Goal: Task Accomplishment & Management: Manage account settings

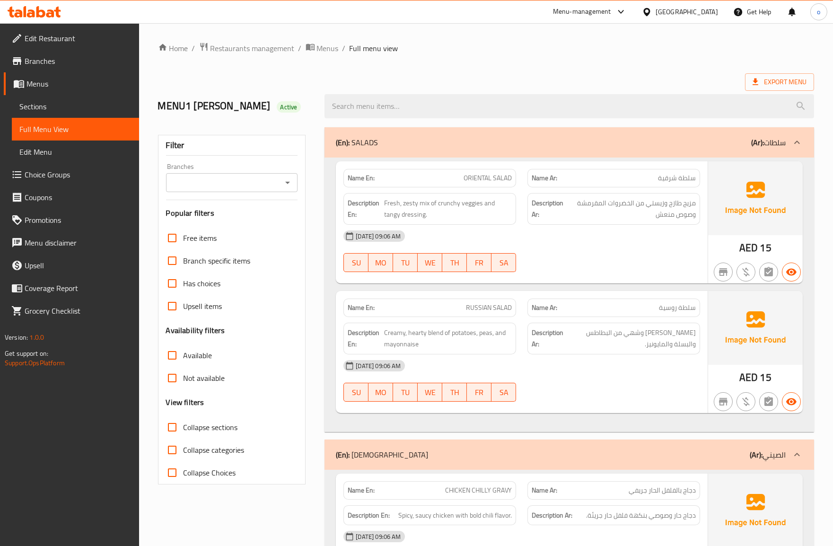
click at [72, 150] on span "Edit Menu" at bounding box center [75, 151] width 112 height 11
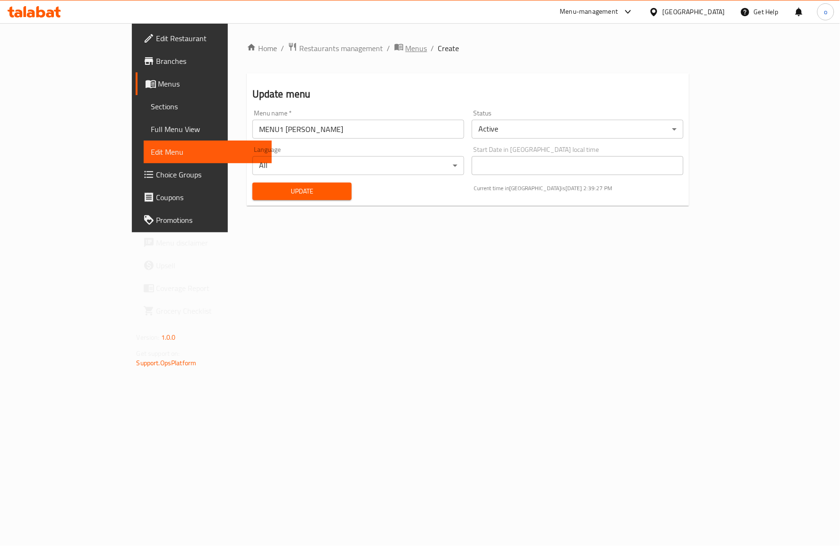
click at [406, 44] on span "Menus" at bounding box center [417, 48] width 22 height 11
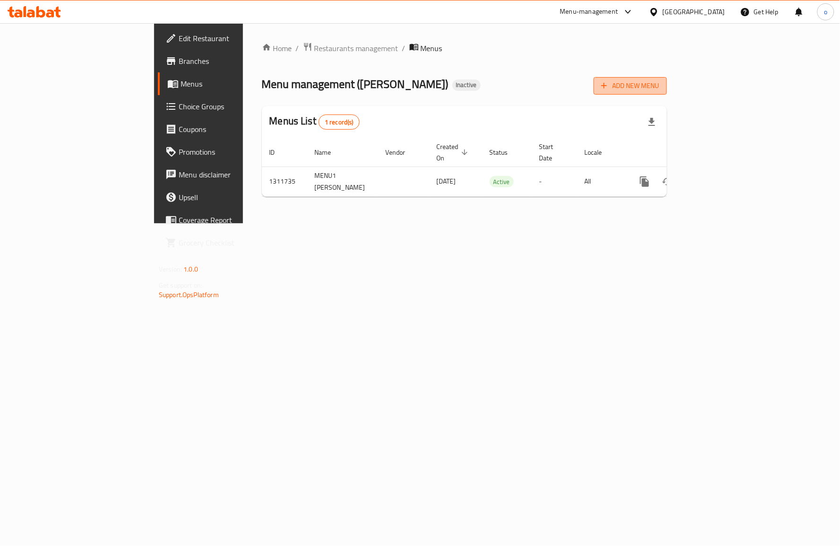
click at [660, 86] on span "Add New Menu" at bounding box center [631, 86] width 58 height 12
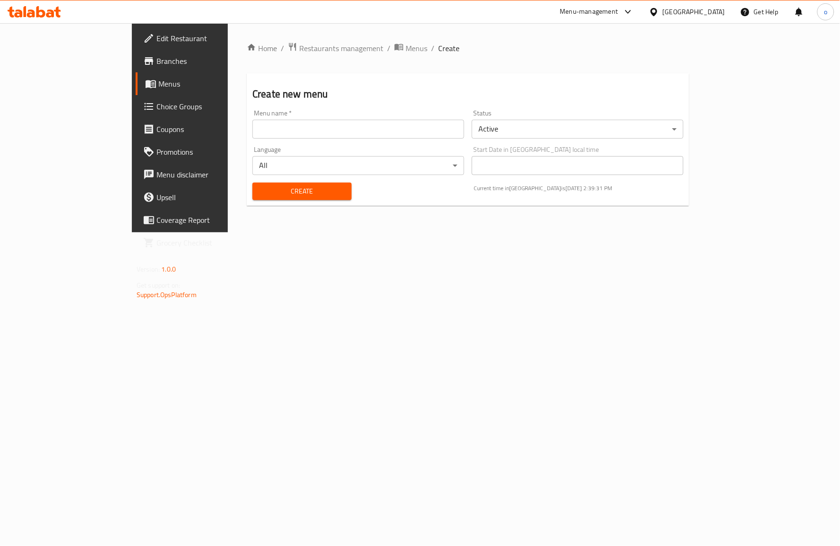
click at [355, 133] on input "text" at bounding box center [359, 129] width 212 height 19
type input "menu2 omar"
click at [280, 200] on button "Create" at bounding box center [302, 191] width 99 height 17
click at [406, 43] on span "Menus" at bounding box center [417, 48] width 22 height 11
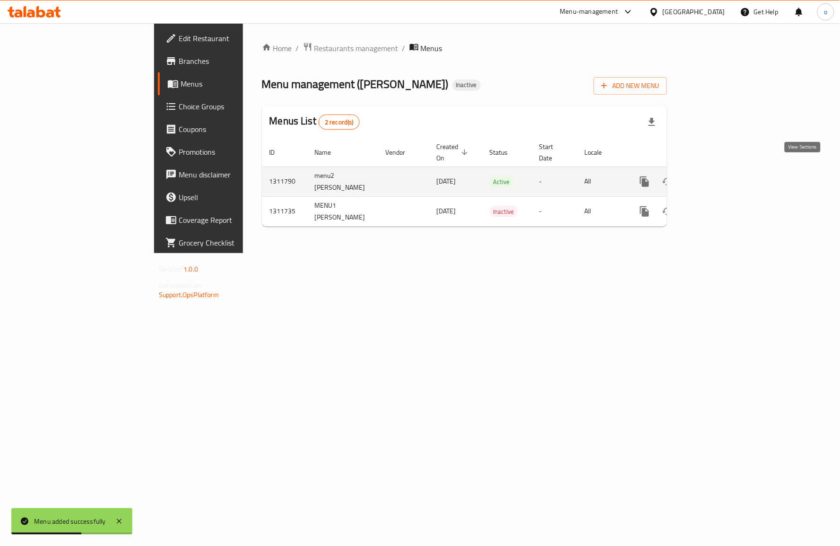
click at [719, 176] on icon "enhanced table" at bounding box center [712, 181] width 11 height 11
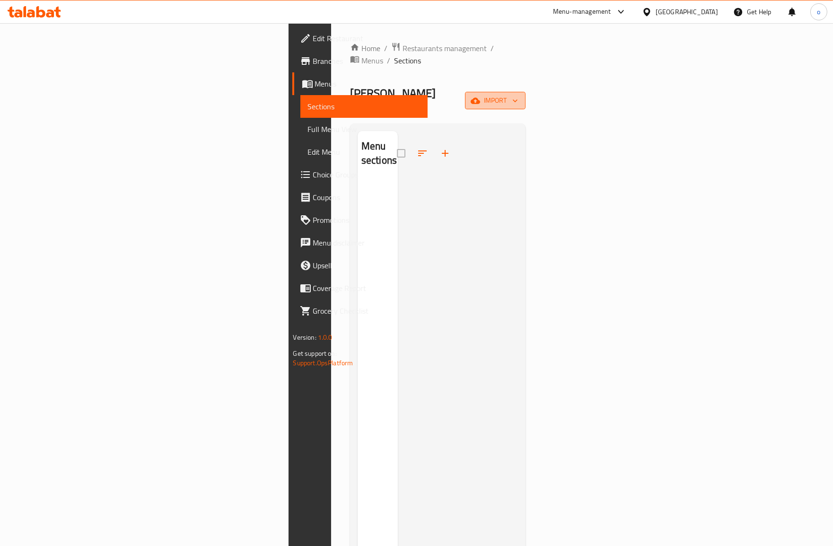
click at [518, 95] on span "import" at bounding box center [494, 101] width 45 height 12
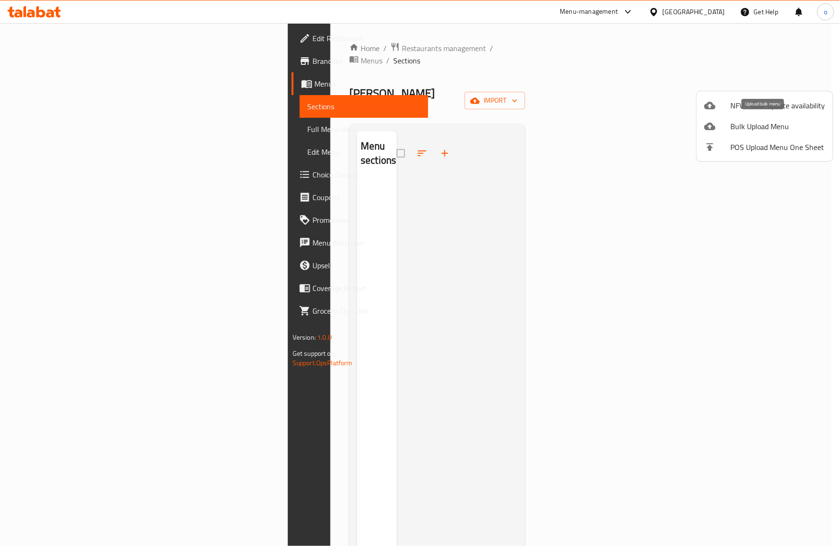
click at [764, 130] on span "Bulk Upload Menu" at bounding box center [778, 126] width 95 height 11
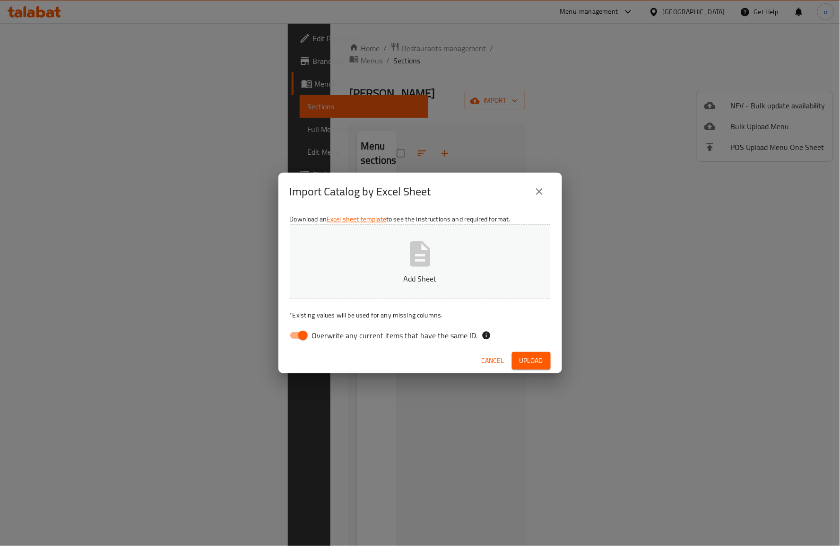
click at [296, 334] on input "Overwrite any current items that have the same ID." at bounding box center [303, 335] width 54 height 18
checkbox input "false"
click at [434, 246] on icon "button" at bounding box center [420, 254] width 30 height 30
click at [547, 359] on button "Upload" at bounding box center [531, 360] width 39 height 17
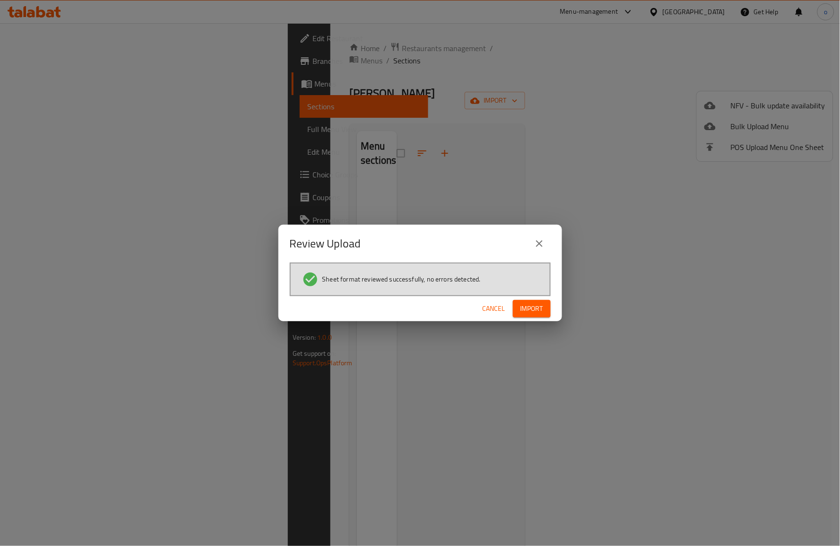
click at [536, 308] on span "Import" at bounding box center [532, 309] width 23 height 12
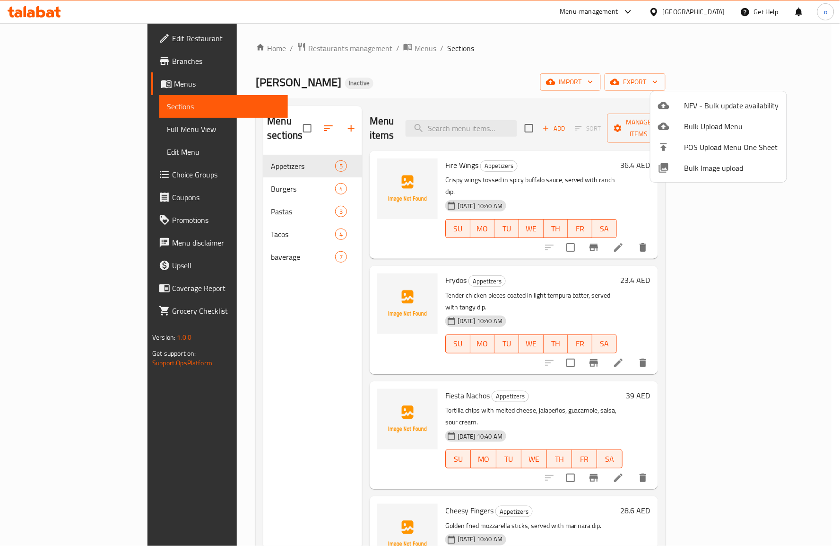
click at [67, 130] on div at bounding box center [420, 273] width 840 height 546
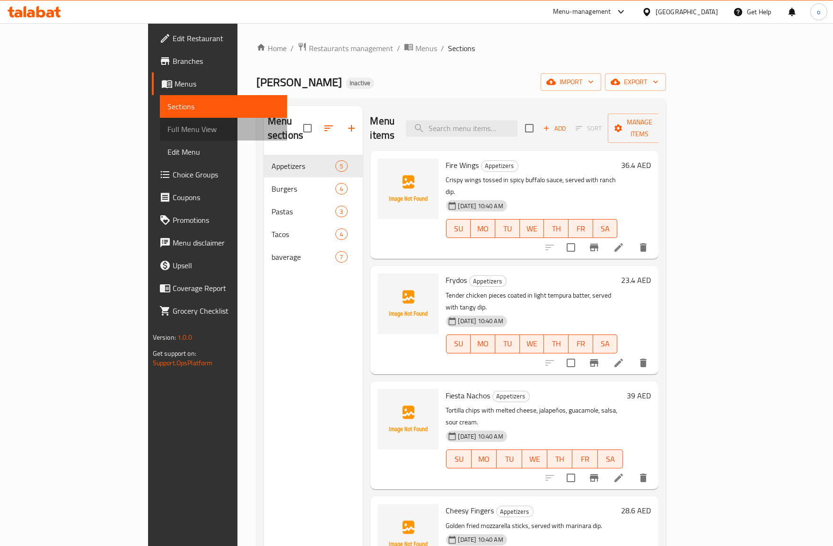
click at [167, 130] on span "Full Menu View" at bounding box center [223, 128] width 112 height 11
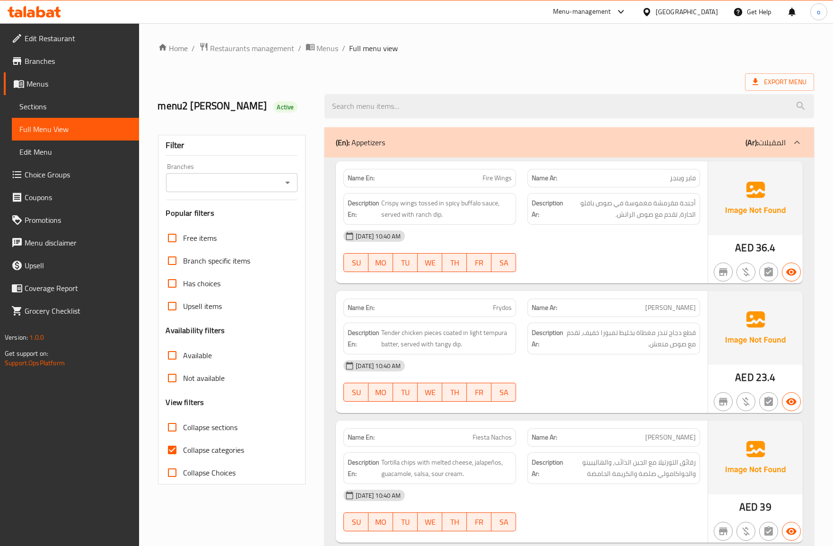
click at [171, 443] on input "Collapse categories" at bounding box center [172, 449] width 23 height 23
checkbox input "false"
click at [788, 77] on span "Export Menu" at bounding box center [779, 82] width 54 height 12
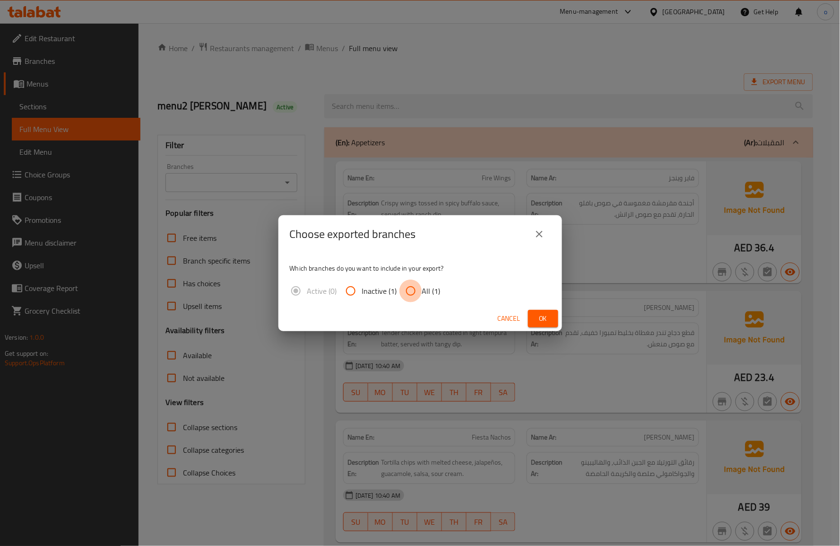
click at [409, 288] on input "All (1)" at bounding box center [411, 290] width 23 height 23
radio input "true"
click at [542, 320] on span "Ok" at bounding box center [543, 319] width 15 height 12
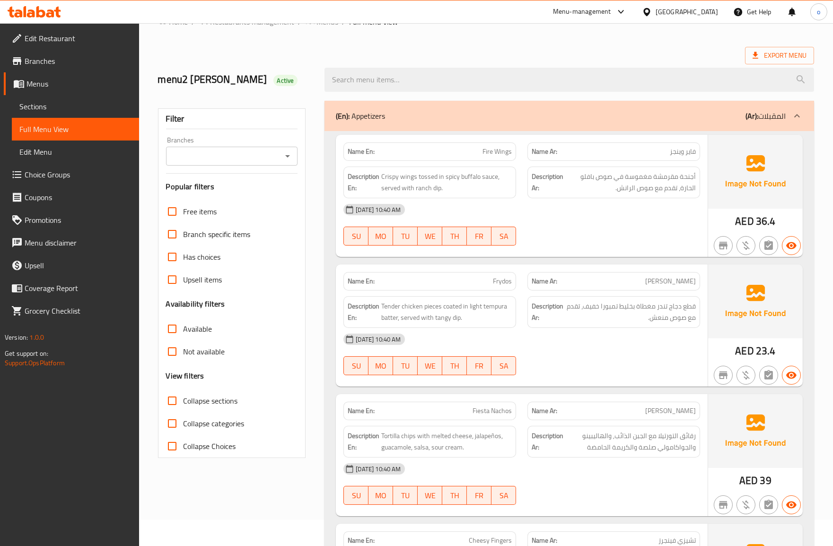
scroll to position [52, 0]
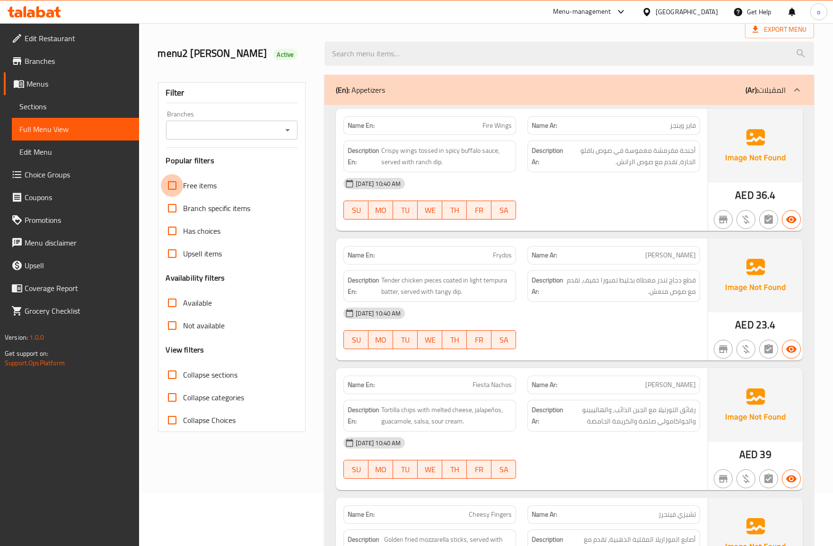
click at [177, 182] on input "Free items" at bounding box center [172, 185] width 23 height 23
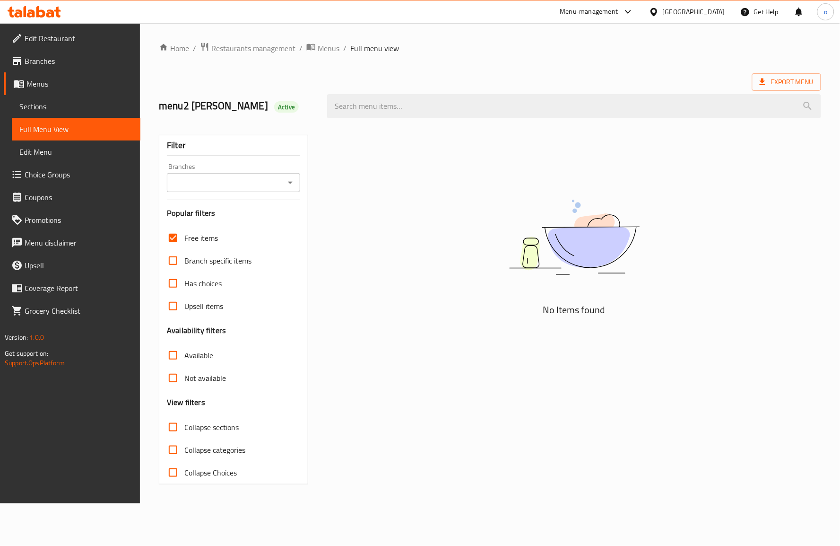
click at [175, 236] on input "Free items" at bounding box center [173, 238] width 23 height 23
checkbox input "false"
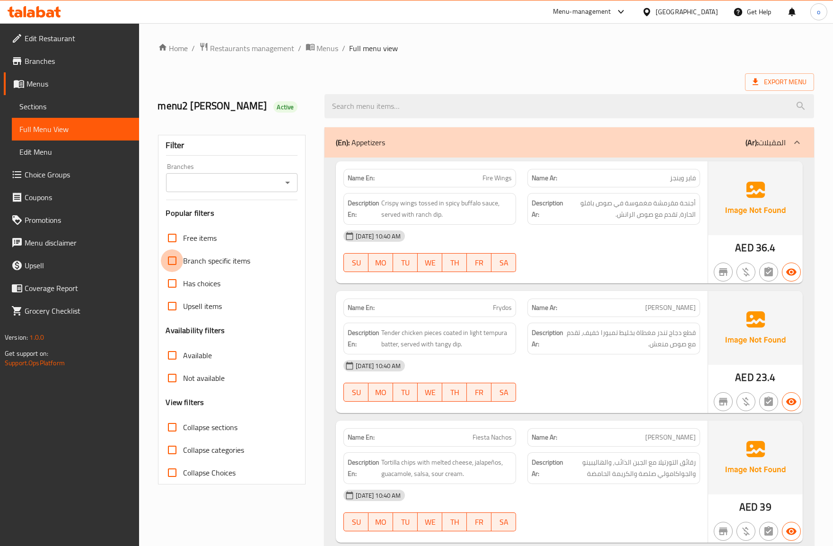
click at [174, 261] on input "Branch specific items" at bounding box center [172, 260] width 23 height 23
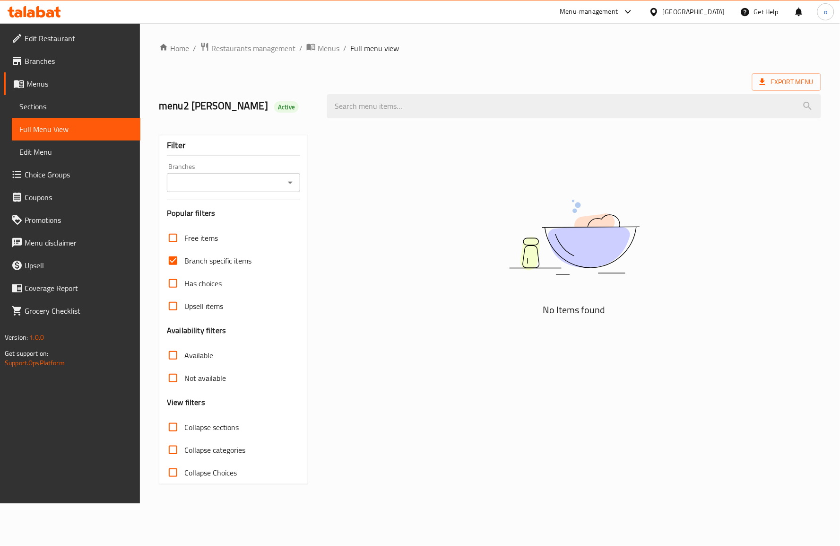
click at [174, 262] on input "Branch specific items" at bounding box center [173, 260] width 23 height 23
checkbox input "false"
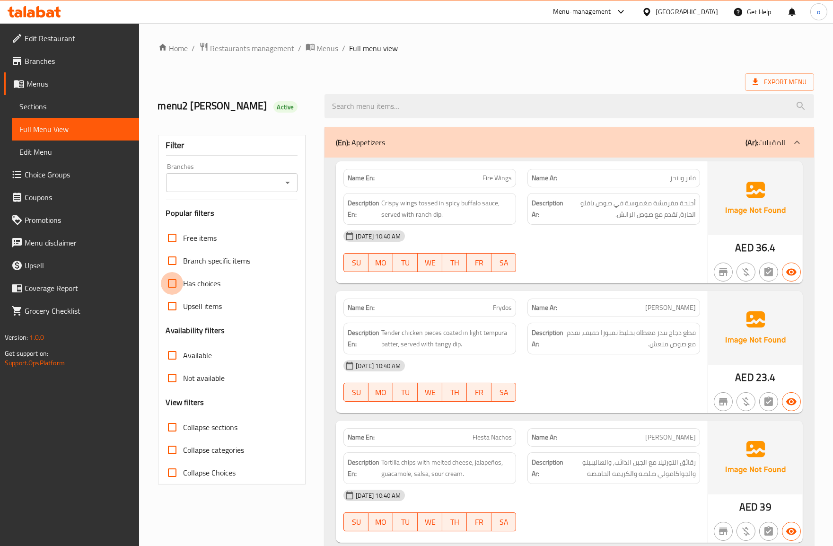
click at [170, 285] on input "Has choices" at bounding box center [172, 283] width 23 height 23
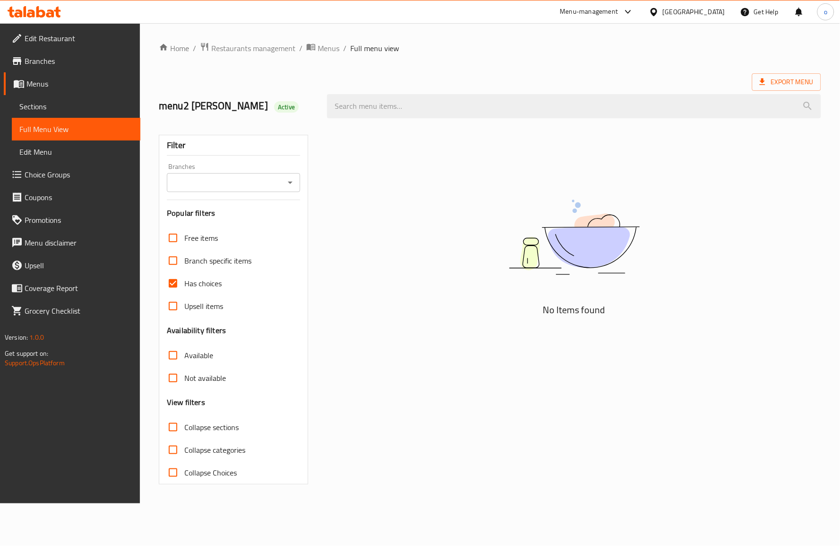
click at [174, 292] on input "Has choices" at bounding box center [173, 283] width 23 height 23
checkbox input "false"
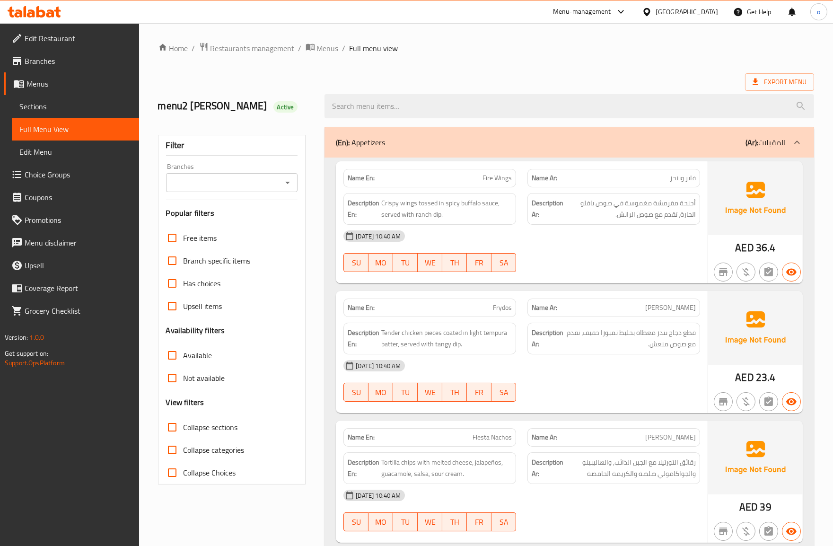
click at [174, 309] on input "Upsell items" at bounding box center [172, 306] width 23 height 23
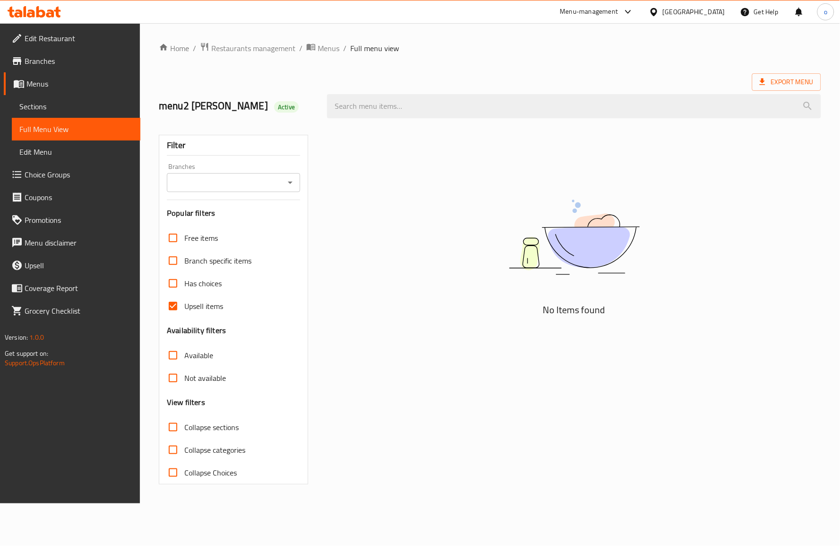
click at [173, 309] on input "Upsell items" at bounding box center [173, 306] width 23 height 23
checkbox input "false"
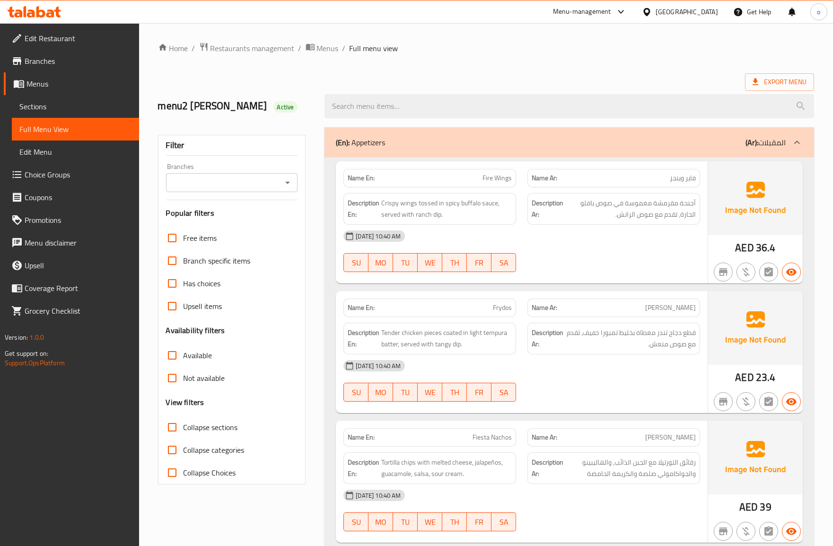
scroll to position [52, 0]
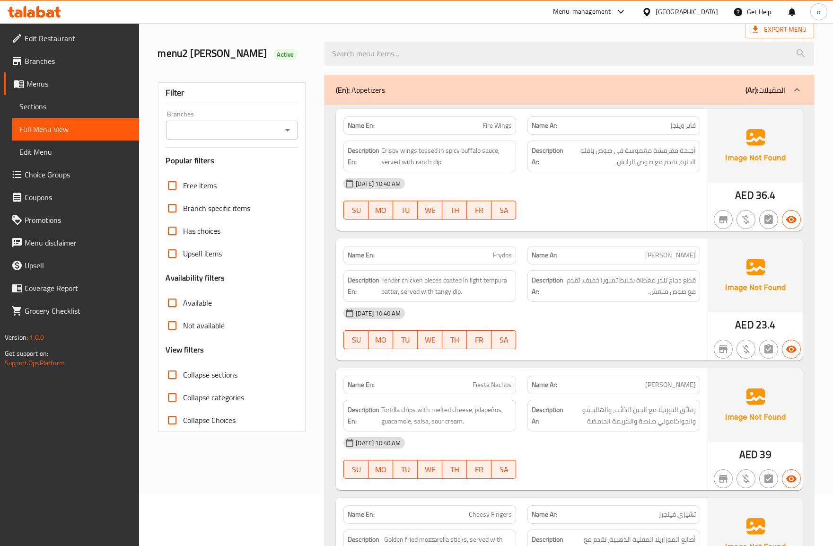
click at [170, 304] on input "Available" at bounding box center [172, 302] width 23 height 23
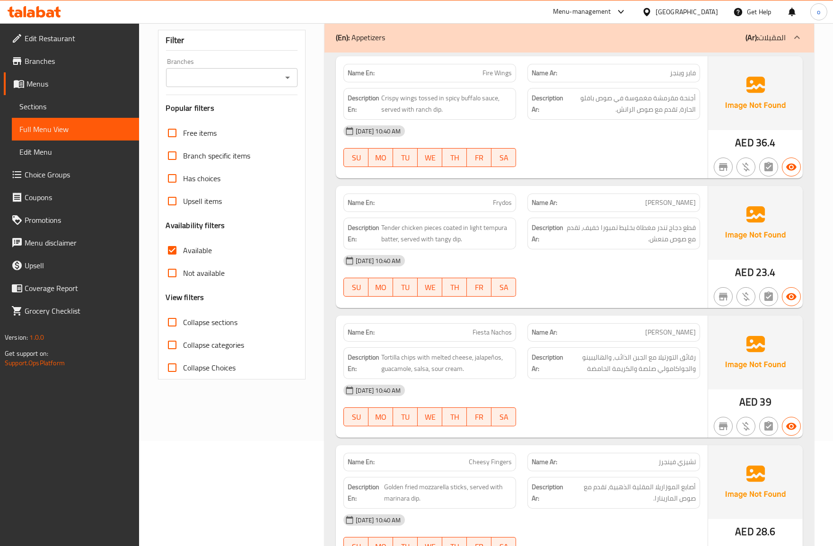
click at [169, 251] on input "Available" at bounding box center [172, 250] width 23 height 23
checkbox input "false"
click at [178, 277] on input "Not available" at bounding box center [172, 273] width 23 height 23
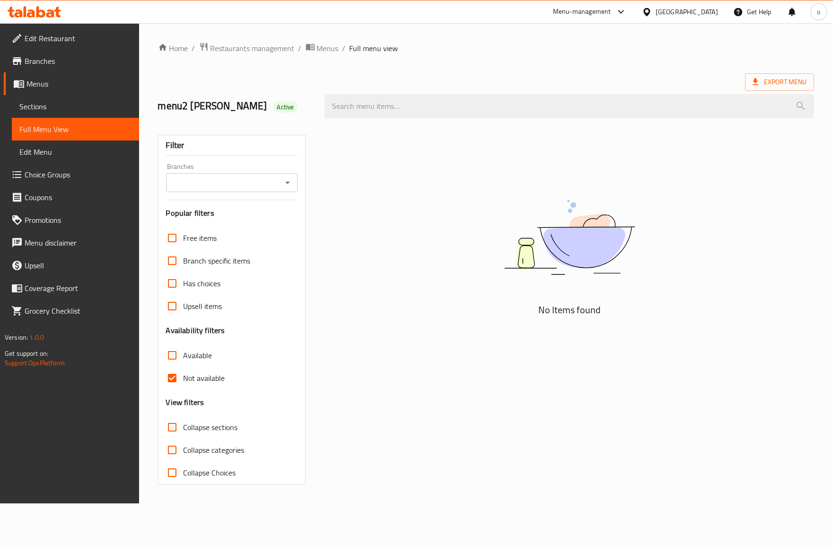
scroll to position [0, 0]
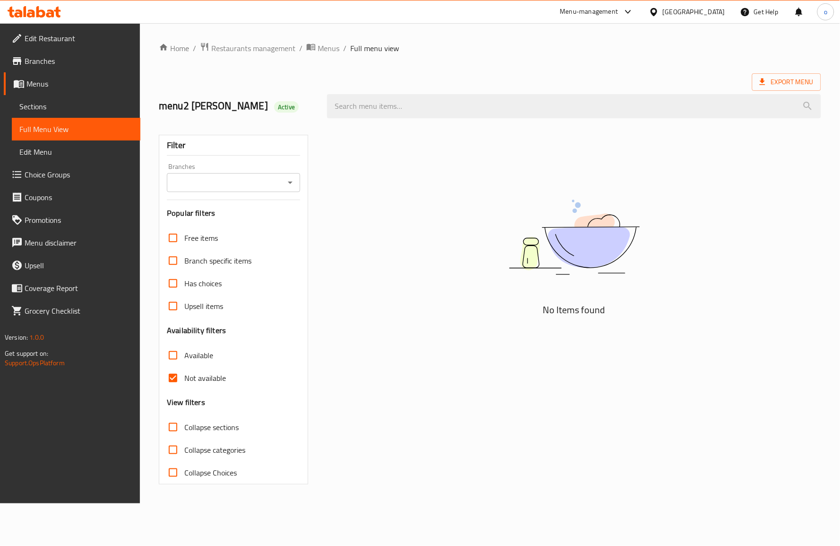
click at [171, 384] on input "Not available" at bounding box center [173, 378] width 23 height 23
checkbox input "false"
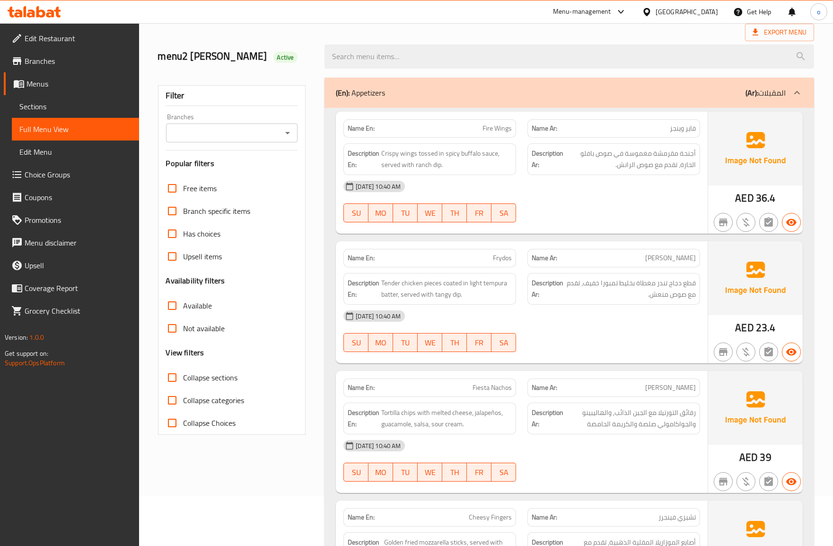
scroll to position [52, 0]
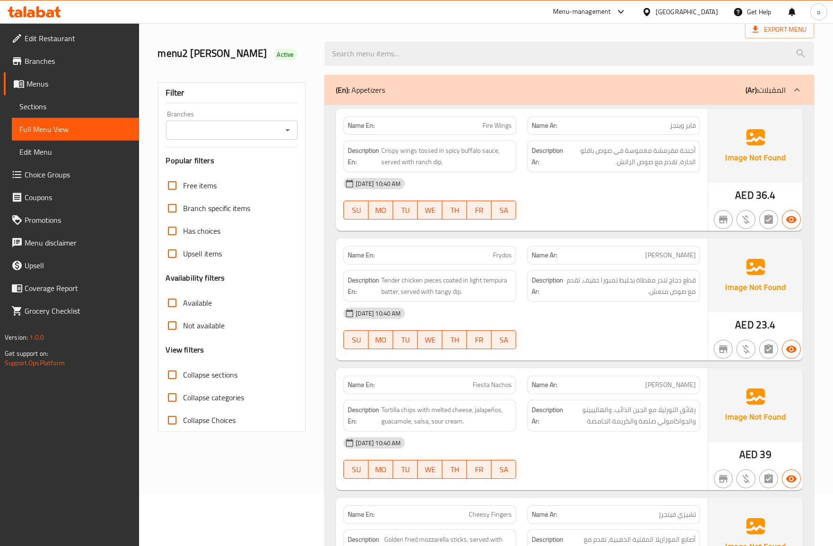
click at [173, 374] on input "Collapse sections" at bounding box center [172, 374] width 23 height 23
checkbox input "true"
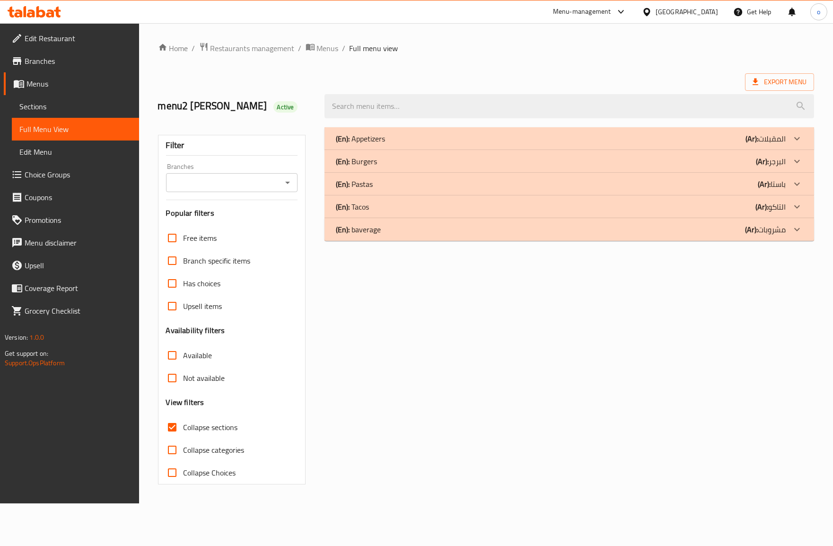
scroll to position [0, 0]
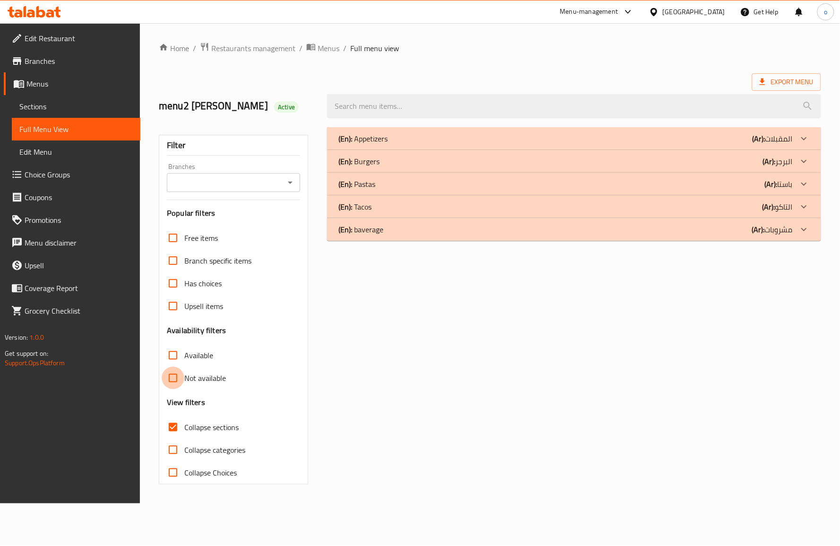
click at [173, 375] on input "Not available" at bounding box center [173, 378] width 23 height 23
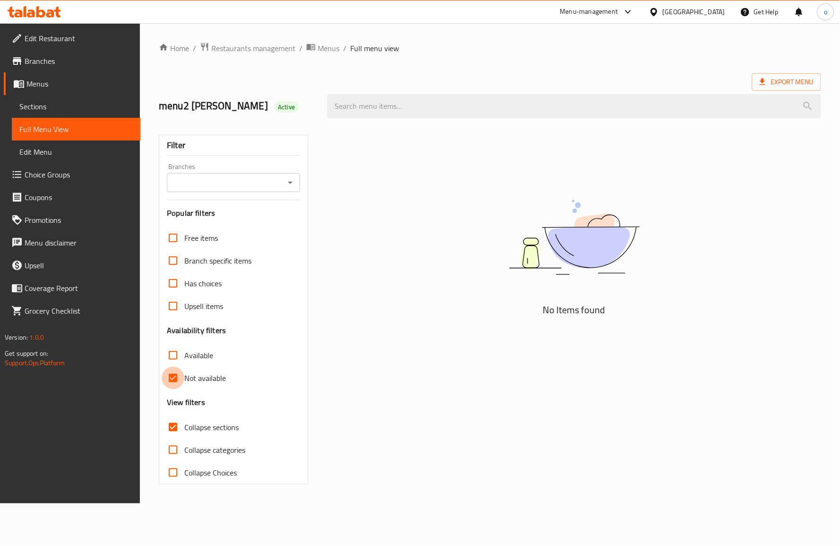
click at [175, 379] on input "Not available" at bounding box center [173, 378] width 23 height 23
checkbox input "false"
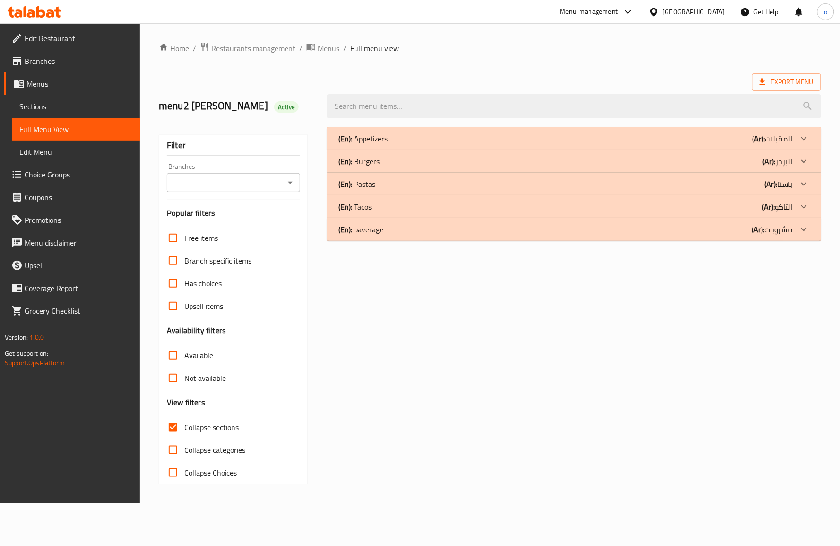
click at [169, 431] on input "Collapse sections" at bounding box center [173, 427] width 23 height 23
checkbox input "false"
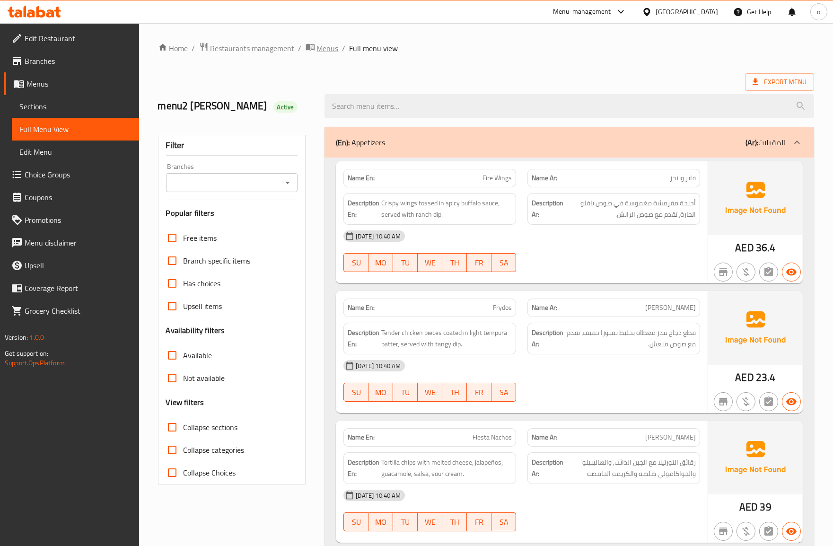
click at [322, 44] on span "Menus" at bounding box center [328, 48] width 22 height 11
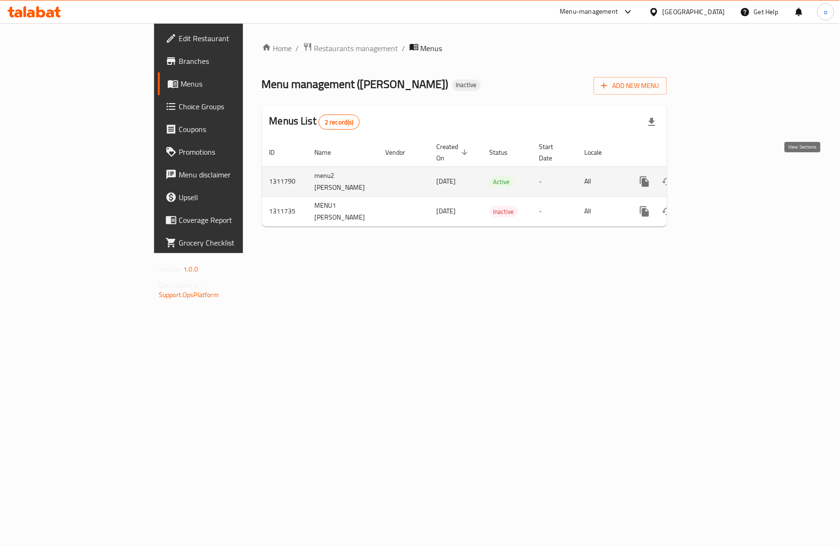
click at [719, 176] on icon "enhanced table" at bounding box center [712, 181] width 11 height 11
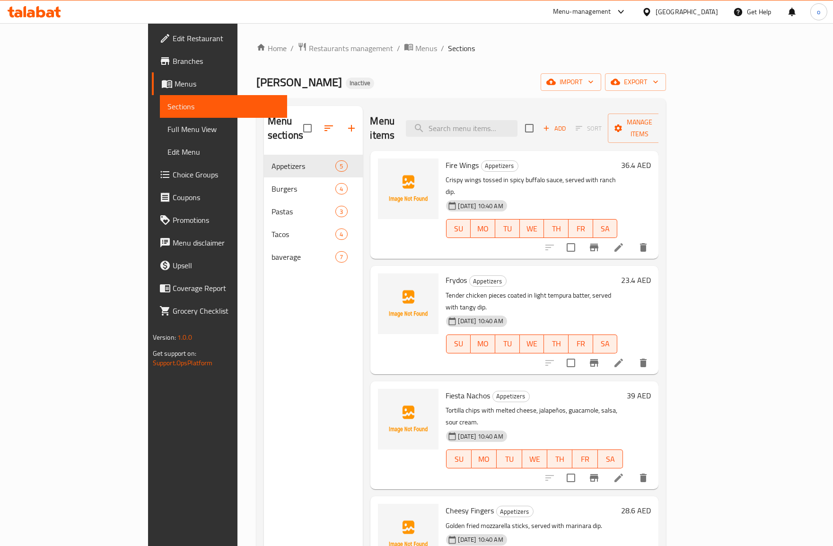
click at [160, 136] on link "Full Menu View" at bounding box center [223, 129] width 127 height 23
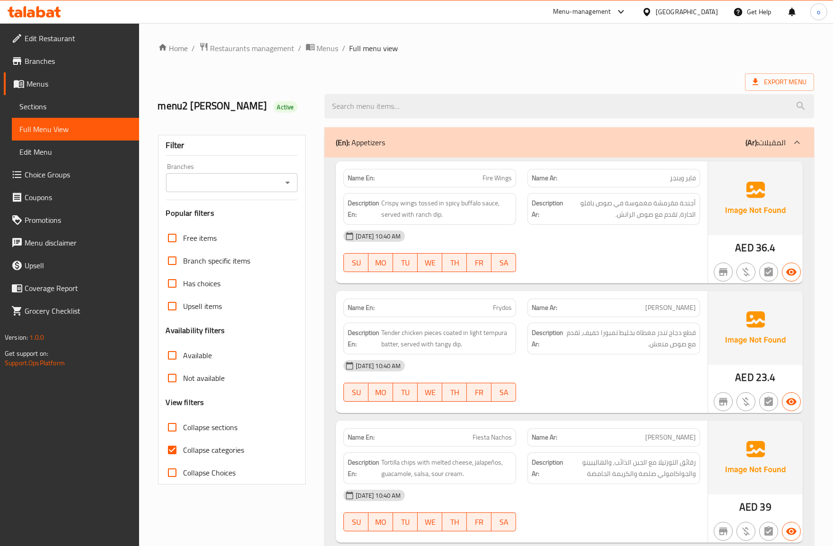
click at [605, 376] on div "15-09-2025 10:40 AM" at bounding box center [522, 365] width 368 height 23
click at [168, 451] on input "Collapse categories" at bounding box center [172, 449] width 23 height 23
checkbox input "false"
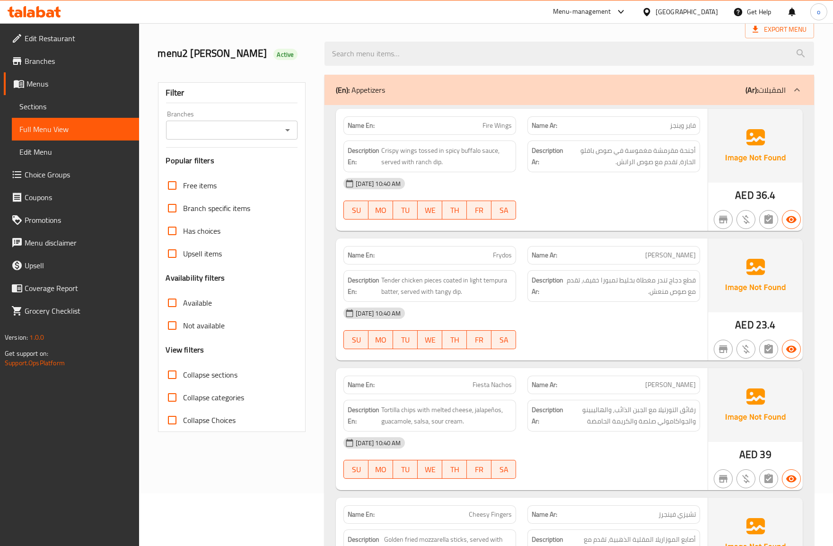
click at [629, 313] on div "15-09-2025 10:40 AM" at bounding box center [522, 313] width 368 height 23
click at [557, 319] on div "15-09-2025 10:40 AM" at bounding box center [522, 313] width 368 height 23
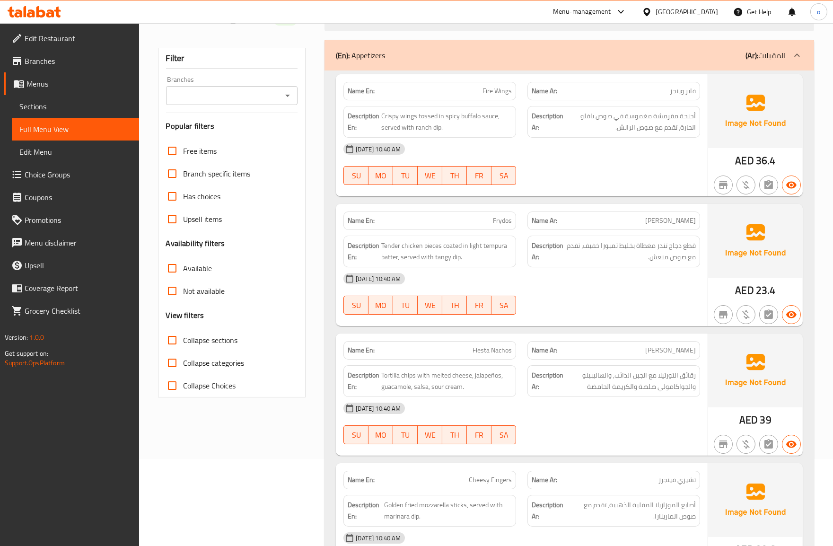
scroll to position [105, 0]
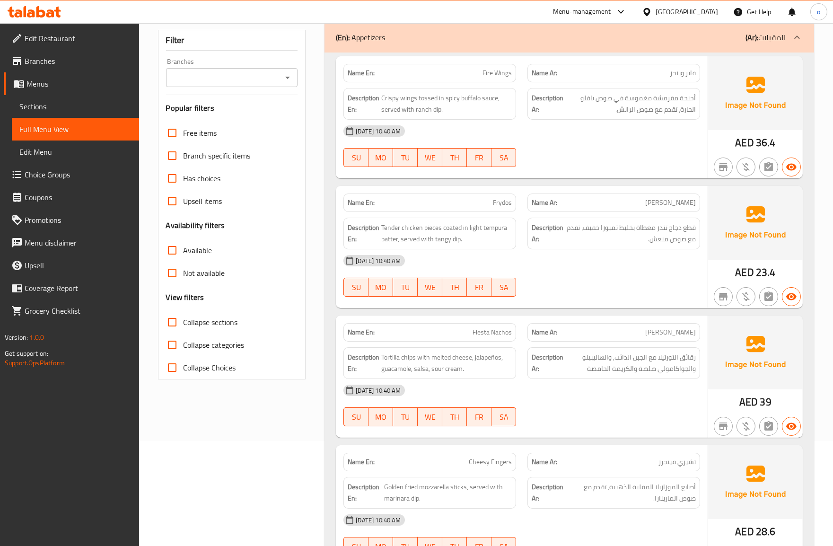
click at [589, 266] on div "15-09-2025 10:40 AM" at bounding box center [522, 260] width 368 height 23
click at [470, 241] on span "Tender chicken pieces coated in light tempura batter, served with tangy dip." at bounding box center [446, 233] width 131 height 23
click at [58, 147] on span "Edit Menu" at bounding box center [75, 151] width 112 height 11
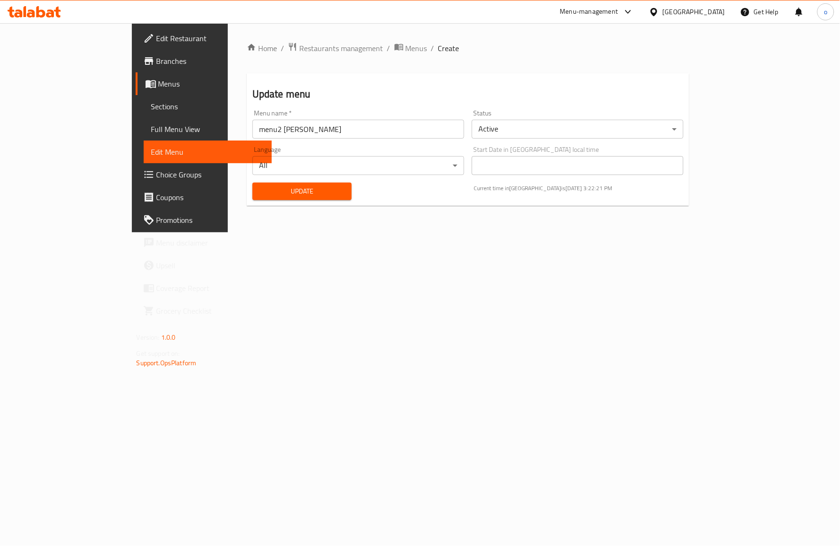
click at [151, 124] on span "Full Menu View" at bounding box center [208, 128] width 114 height 11
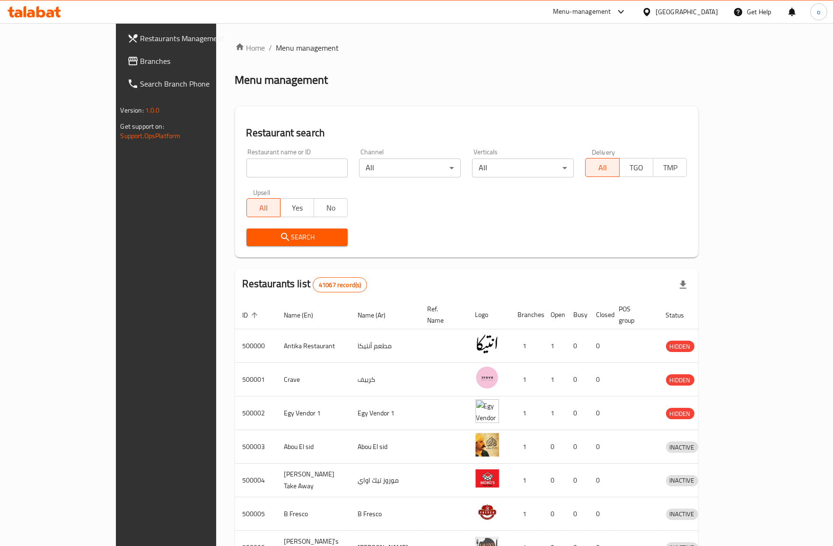
click at [120, 52] on link "Branches" at bounding box center [187, 61] width 135 height 23
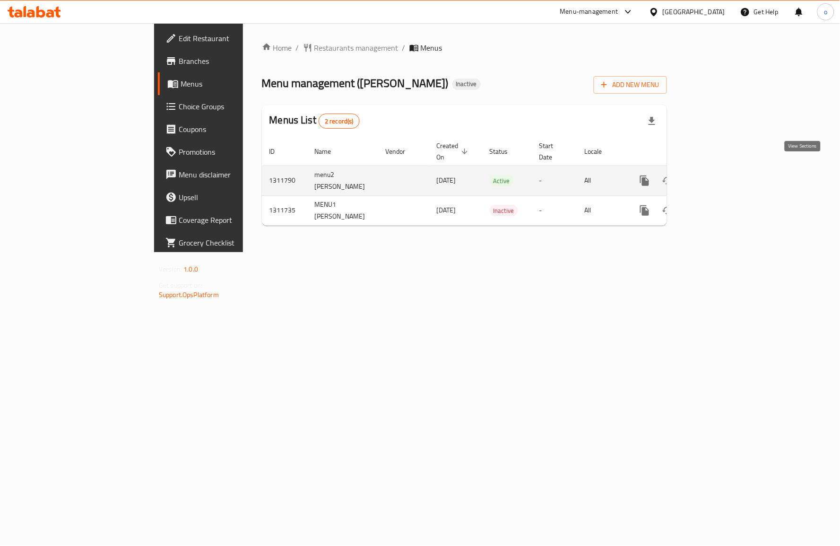
click at [719, 175] on icon "enhanced table" at bounding box center [712, 180] width 11 height 11
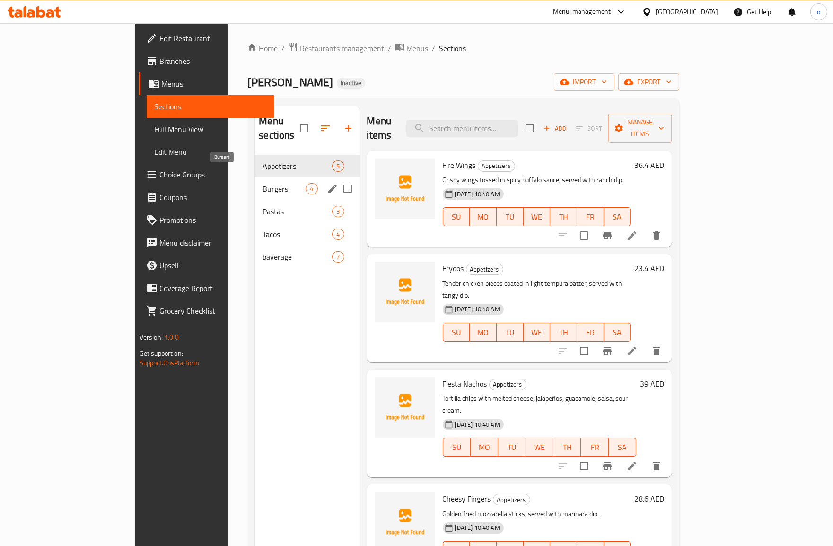
click at [262, 183] on span "Burgers" at bounding box center [283, 188] width 43 height 11
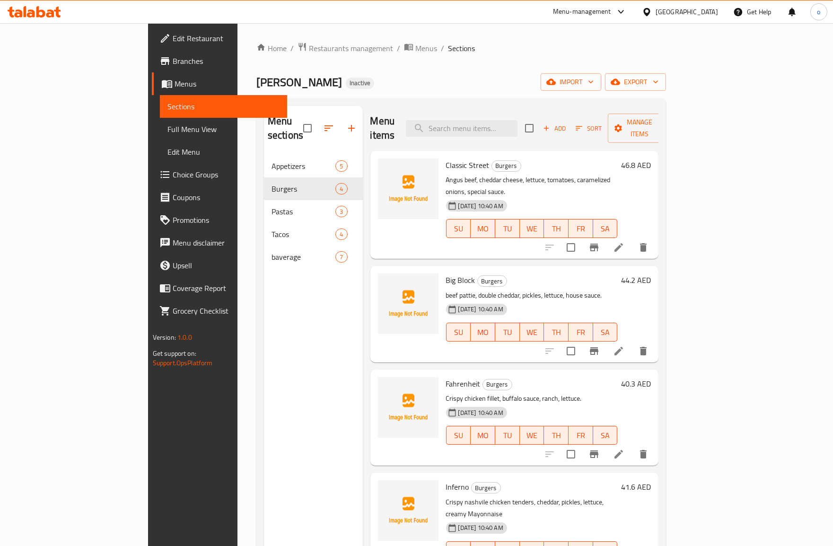
click at [624, 345] on icon at bounding box center [618, 350] width 11 height 11
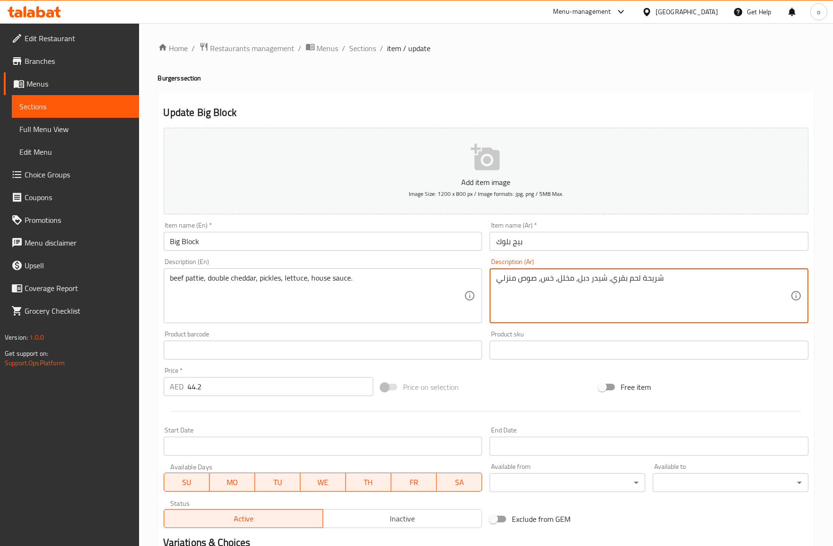
click at [524, 284] on textarea "شريحة لحم بقري، شيدر دبل، مخلل، خس، صوص منزلي" at bounding box center [643, 295] width 294 height 45
click at [518, 281] on textarea "شريحة لحم بقري، شيدر دبل، مخلل، خس، صوص منزلي" at bounding box center [643, 295] width 294 height 45
click at [497, 278] on textarea "شريحة لحم بقري، شيدر دبل، مخلل، خس، منزلي" at bounding box center [643, 295] width 294 height 45
click at [513, 279] on textarea "شريحة لحم بقري، شيدر دبل، مخلل، خس، منزلي" at bounding box center [643, 295] width 294 height 45
click at [502, 280] on textarea "شريحة لحم بقري، شيدر دبل، مخلل، خس، نزلي" at bounding box center [643, 295] width 294 height 45
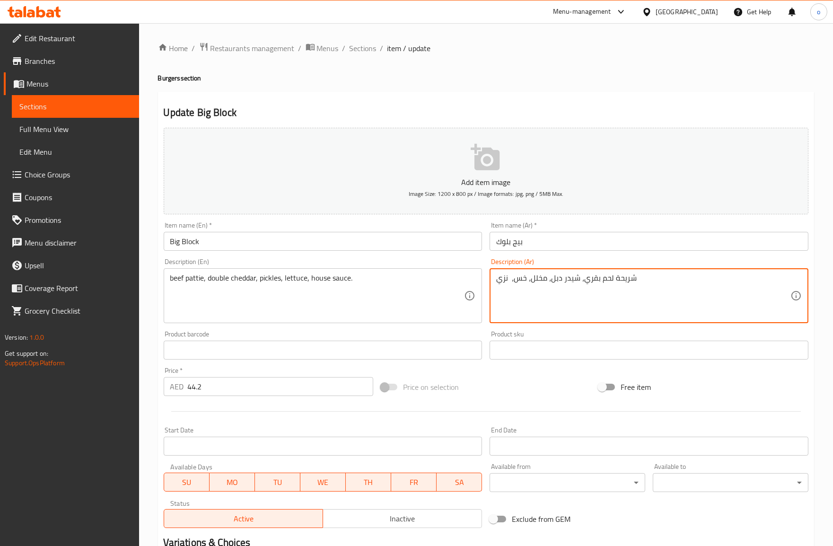
click at [498, 282] on textarea "شريحة لحم بقري، شيدر دبل، مخلل، خس، نزي" at bounding box center [643, 295] width 294 height 45
drag, startPoint x: 498, startPoint y: 281, endPoint x: 507, endPoint y: 280, distance: 9.6
click at [507, 280] on textarea "شريحة لحم بقري، شيدر دبل، مخلل، خس، نزي" at bounding box center [643, 295] width 294 height 45
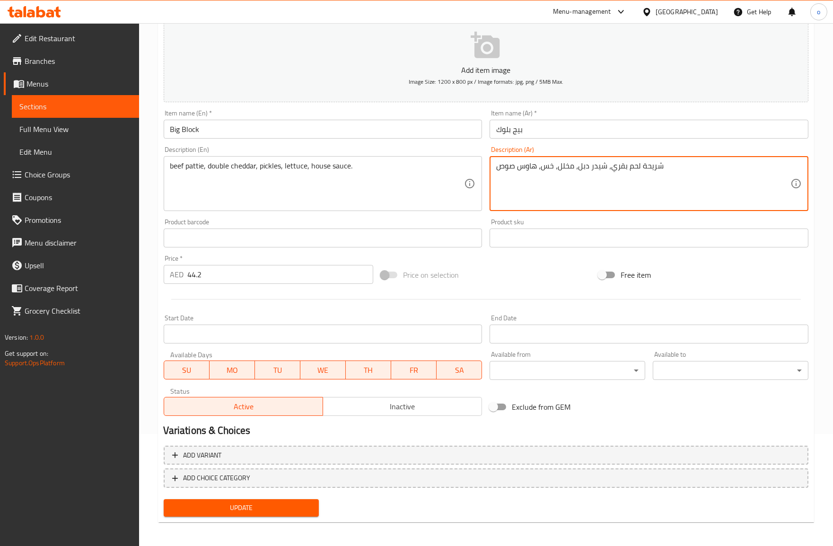
scroll to position [114, 0]
type textarea "شريحة لحم بقري، شيدر دبل، مخلل، خس، هاوس صوص"
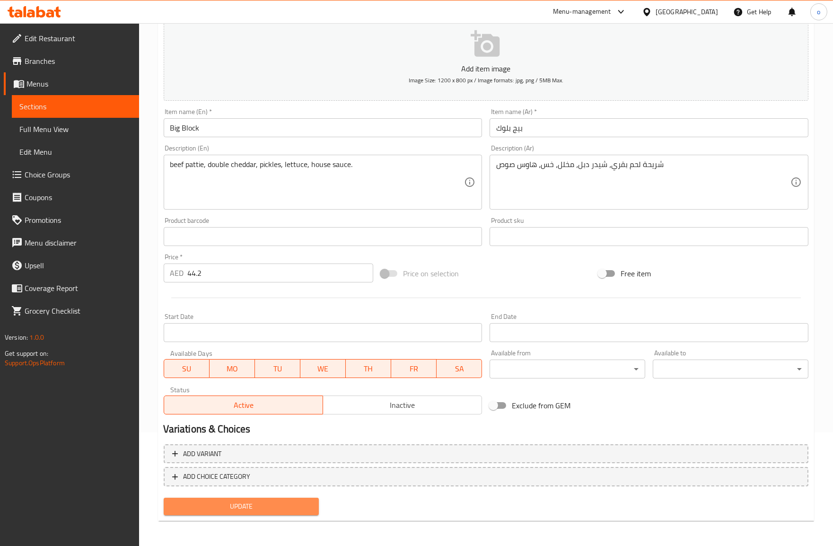
click at [262, 508] on span "Update" at bounding box center [241, 506] width 140 height 12
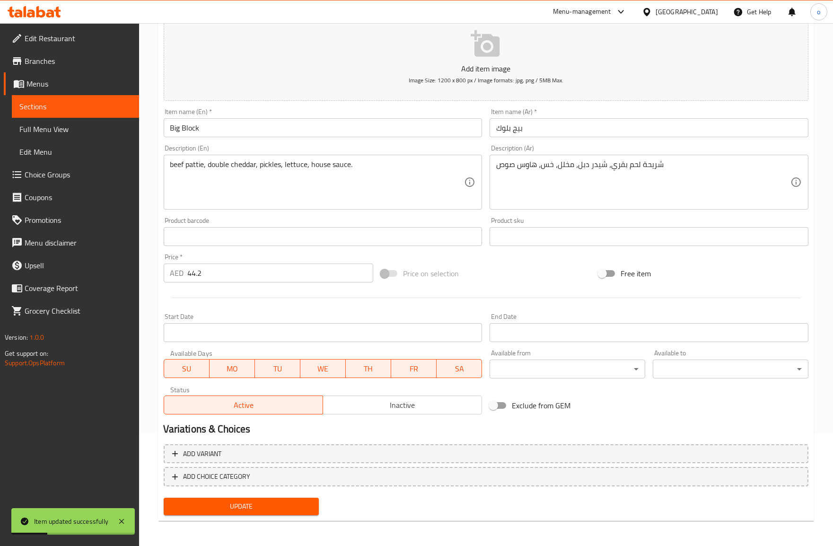
scroll to position [0, 0]
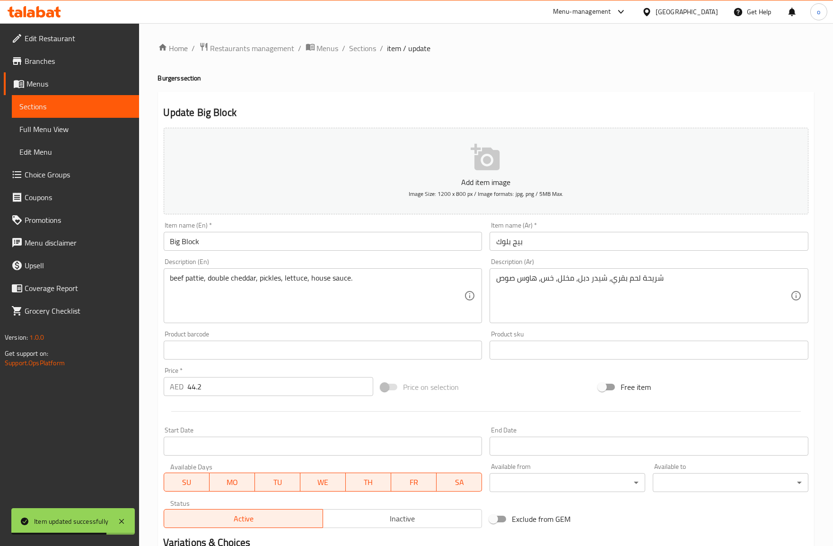
click at [72, 129] on span "Full Menu View" at bounding box center [75, 128] width 112 height 11
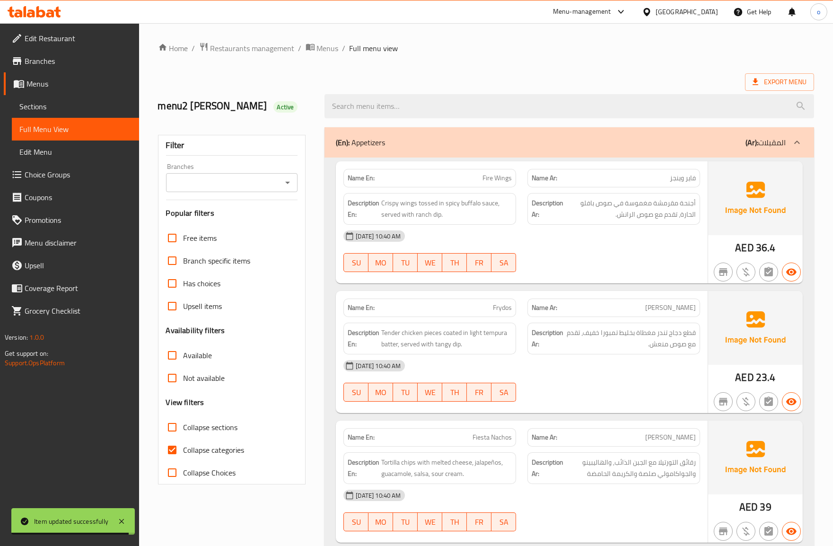
click at [602, 53] on ol "Home / Restaurants management / Menus / Full menu view" at bounding box center [486, 48] width 656 height 12
